Goal: Task Accomplishment & Management: Complete application form

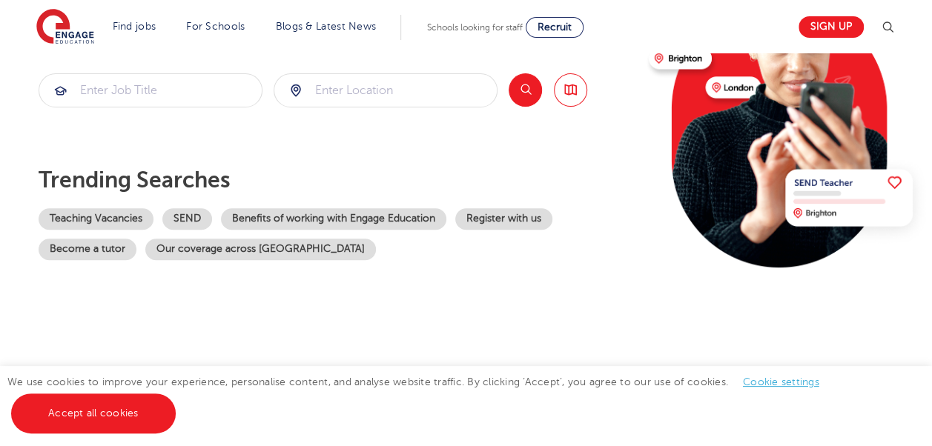
scroll to position [222, 0]
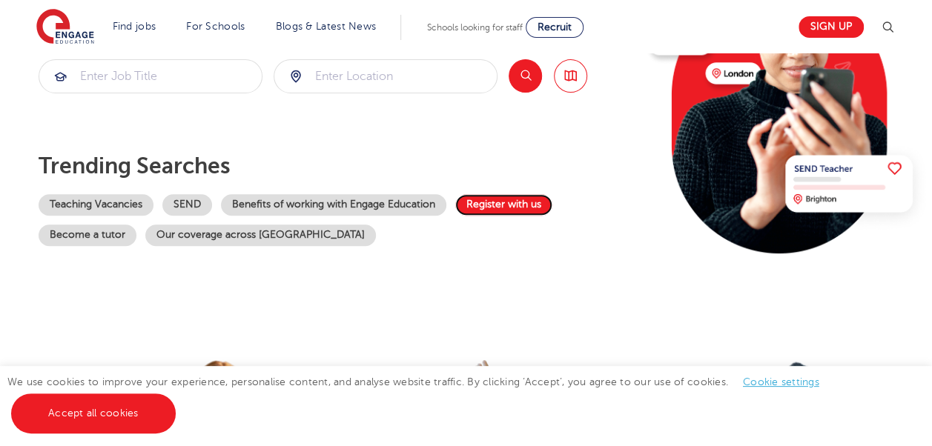
click at [509, 206] on link "Register with us" at bounding box center [503, 205] width 97 height 22
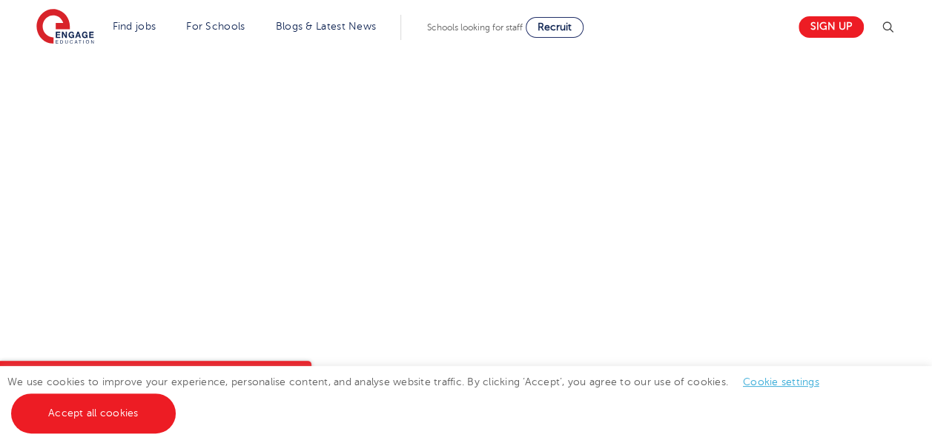
scroll to position [667, 0]
click at [716, 198] on div "Let us know more about you!" at bounding box center [465, 233] width 899 height 786
click at [651, 323] on div "Let us know more about you!" at bounding box center [465, 285] width 899 height 648
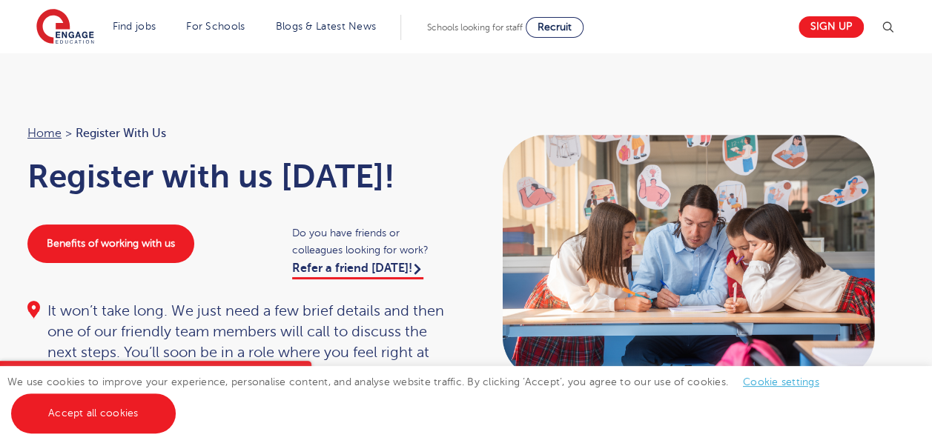
scroll to position [0, 0]
